Goal: Transaction & Acquisition: Subscribe to service/newsletter

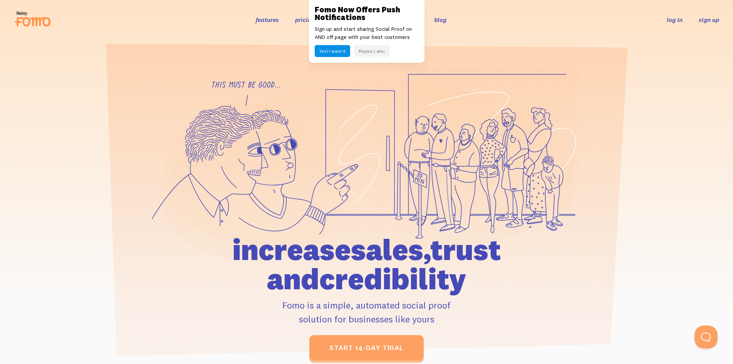
scroll to position [16, 0]
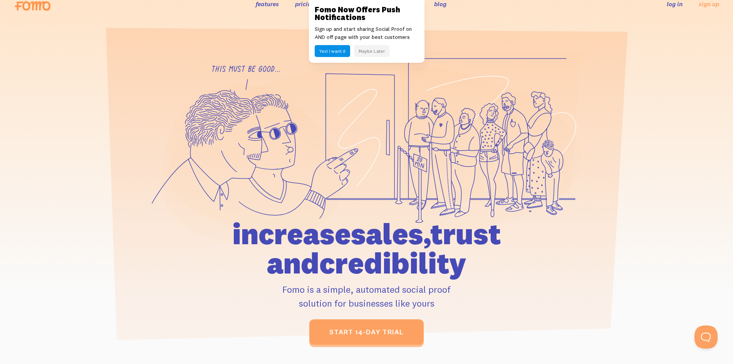
click at [298, 2] on link "pricing" at bounding box center [305, 4] width 20 height 8
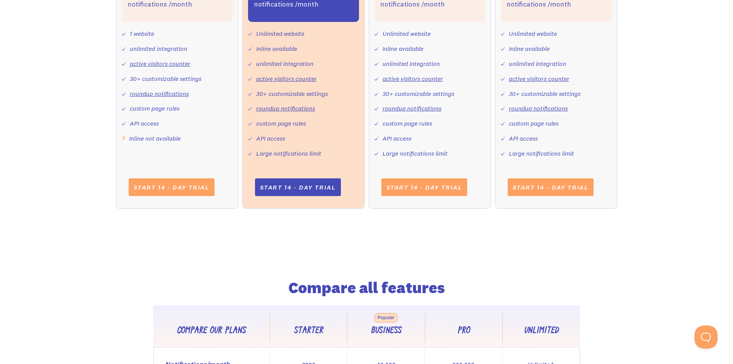
scroll to position [584, 0]
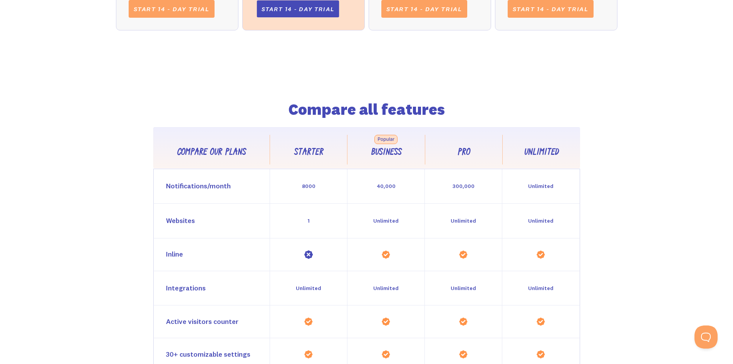
click at [280, 2] on link "Start 14 - day trial" at bounding box center [297, 8] width 82 height 17
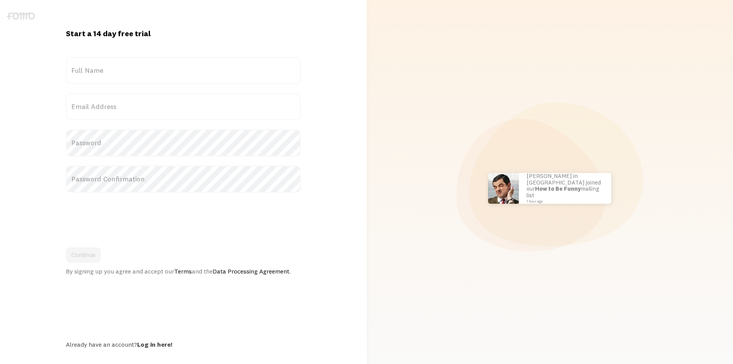
click at [106, 113] on link at bounding box center [366, 182] width 733 height 364
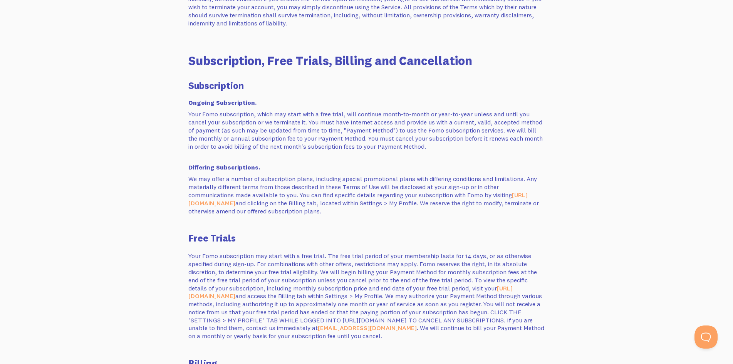
scroll to position [292, 0]
